Goal: Find contact information: Find contact information

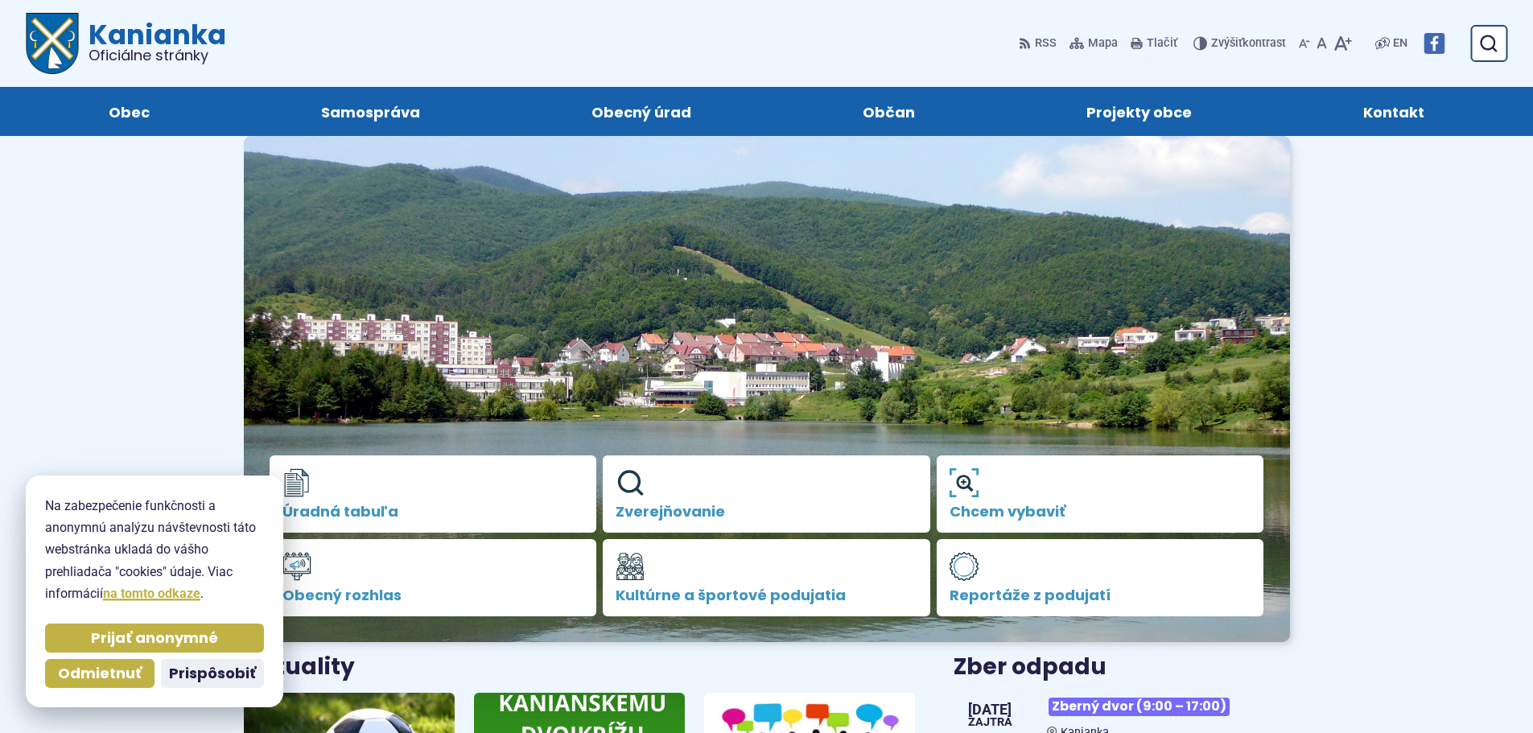
click at [1404, 97] on span "Kontakt" at bounding box center [1393, 111] width 61 height 49
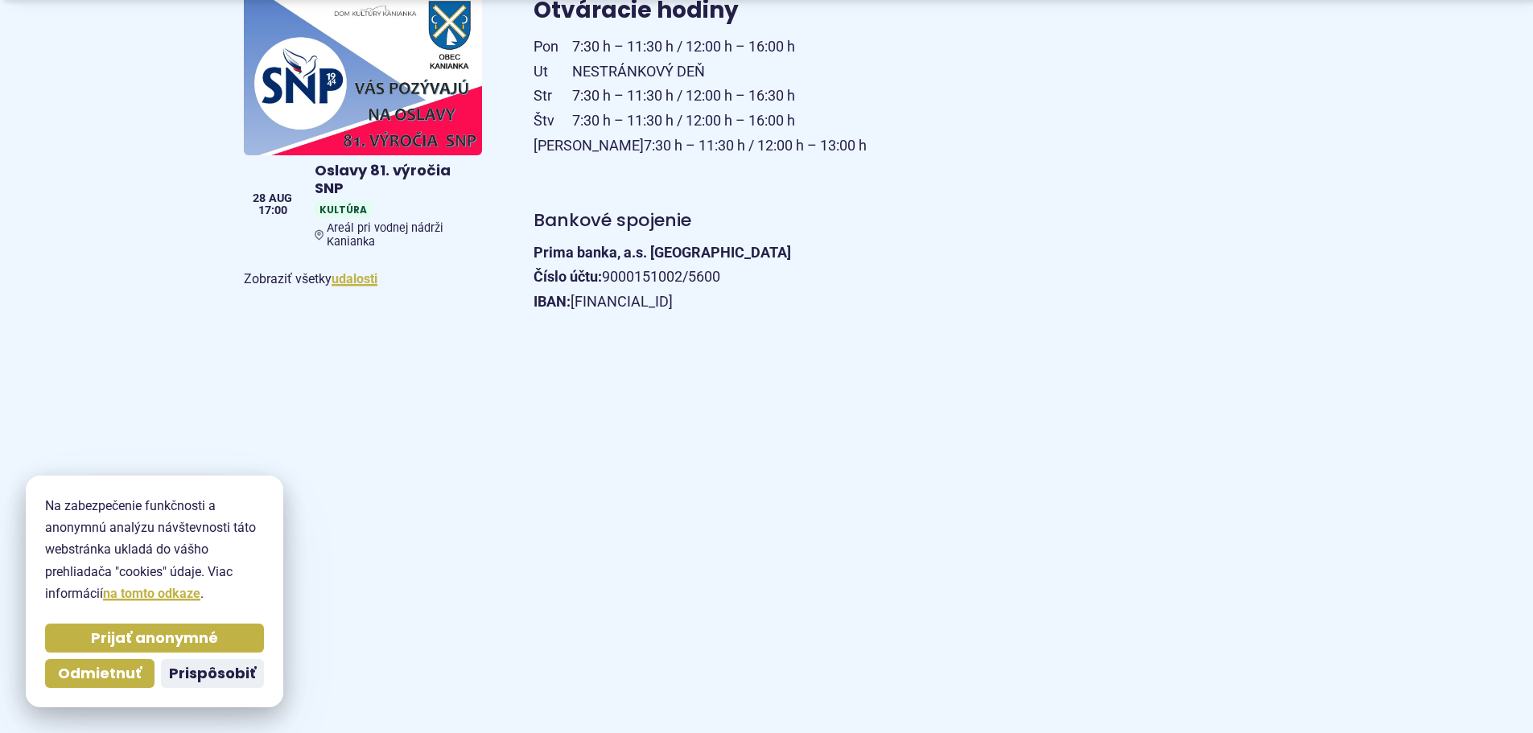
scroll to position [805, 0]
